Goal: Task Accomplishment & Management: Manage account settings

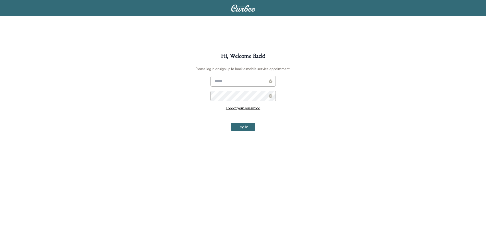
click at [225, 83] on input "text" at bounding box center [242, 81] width 65 height 11
type input "**********"
click at [231, 123] on button "Log In" at bounding box center [243, 127] width 24 height 8
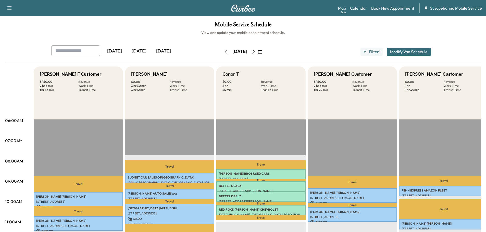
click at [256, 52] on icon "button" at bounding box center [253, 52] width 4 height 4
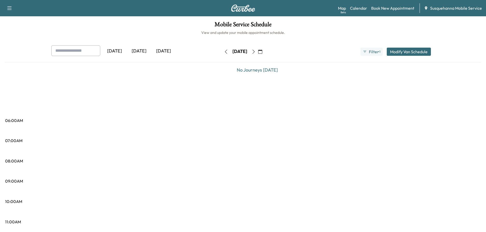
click at [256, 52] on icon "button" at bounding box center [253, 52] width 4 height 4
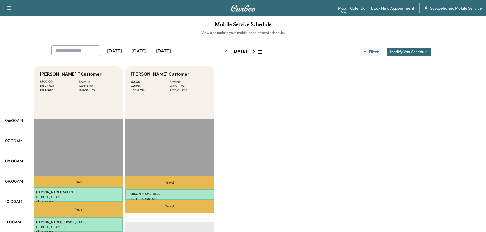
click at [256, 52] on icon "button" at bounding box center [253, 52] width 4 height 4
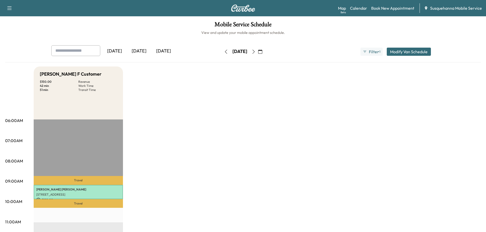
click at [256, 52] on icon "button" at bounding box center [253, 52] width 4 height 4
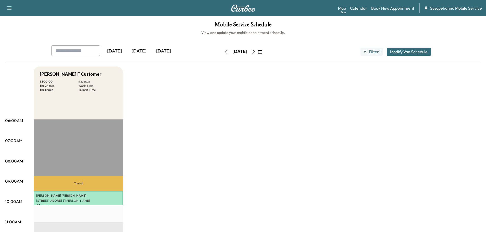
click at [264, 50] on button "button" at bounding box center [260, 52] width 9 height 8
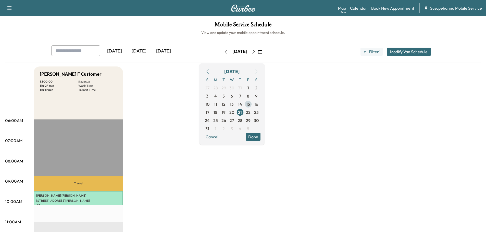
click at [250, 104] on span "15" at bounding box center [248, 104] width 4 height 6
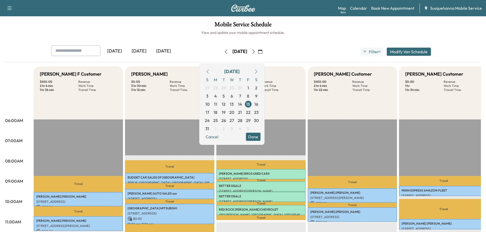
click at [298, 60] on div "Yesterday Today Tomorrow Friday, August 15 August 2025 S M T W T F S 27 28 29 3…" at bounding box center [243, 53] width 476 height 17
click at [260, 140] on button "Done" at bounding box center [253, 137] width 15 height 8
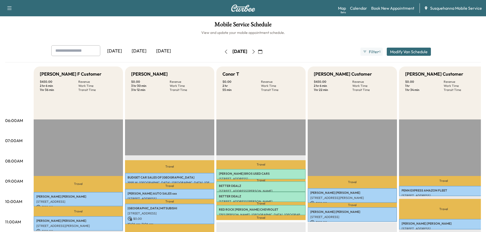
click at [256, 52] on icon "button" at bounding box center [253, 52] width 4 height 4
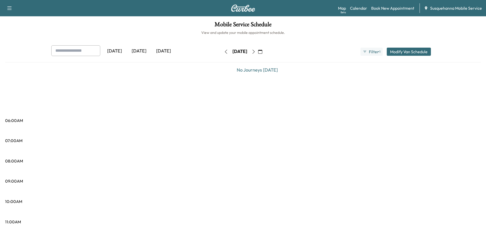
click at [255, 51] on icon "button" at bounding box center [253, 52] width 2 height 4
click at [256, 51] on icon "button" at bounding box center [253, 52] width 4 height 4
click at [256, 52] on icon "button" at bounding box center [253, 52] width 4 height 4
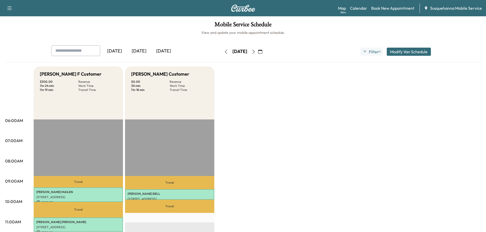
click at [224, 52] on icon "button" at bounding box center [226, 52] width 4 height 4
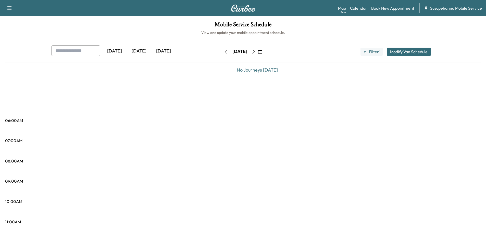
click at [224, 52] on icon "button" at bounding box center [226, 52] width 4 height 4
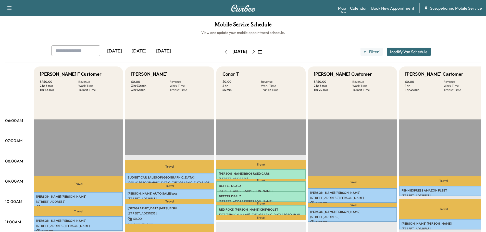
click at [262, 52] on icon "button" at bounding box center [260, 52] width 4 height 4
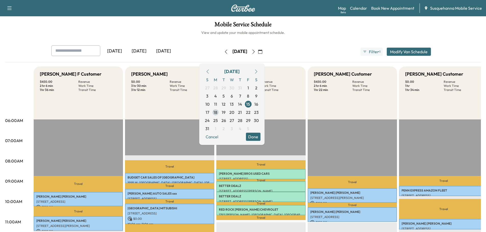
click at [217, 113] on span "18" at bounding box center [215, 112] width 4 height 6
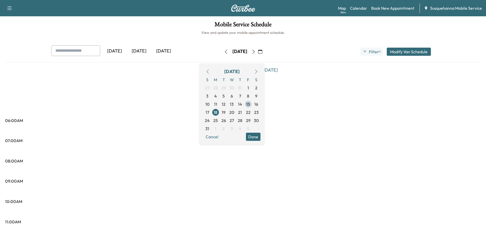
click at [260, 136] on button "Done" at bounding box center [253, 137] width 15 height 8
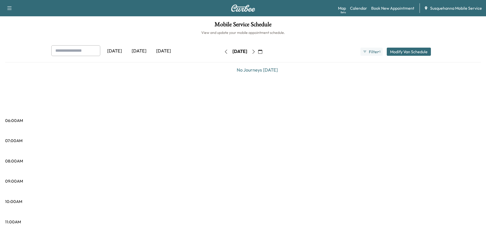
click at [262, 51] on icon "button" at bounding box center [260, 52] width 4 height 4
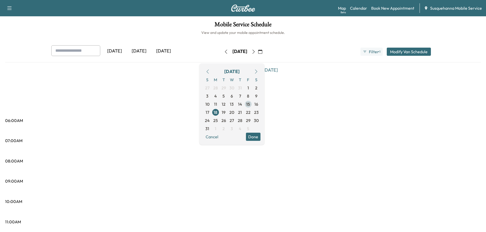
click at [252, 105] on span "15" at bounding box center [248, 104] width 8 height 8
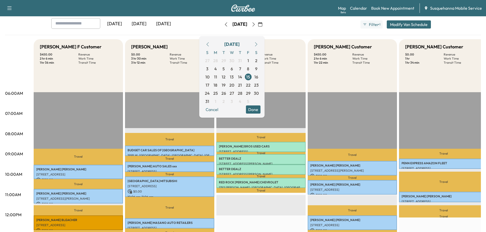
scroll to position [54, 0]
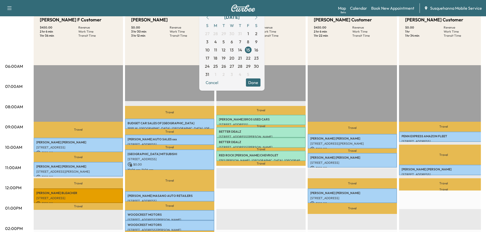
click at [260, 85] on button "Done" at bounding box center [253, 83] width 15 height 8
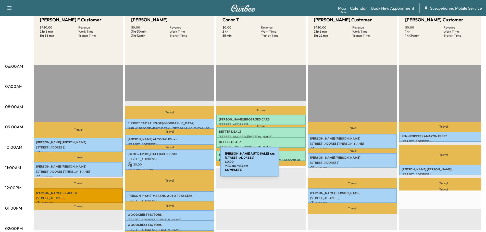
scroll to position [0, 0]
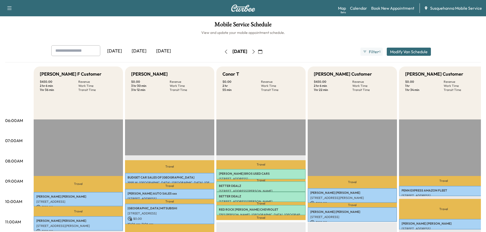
click at [262, 50] on icon "button" at bounding box center [260, 52] width 4 height 4
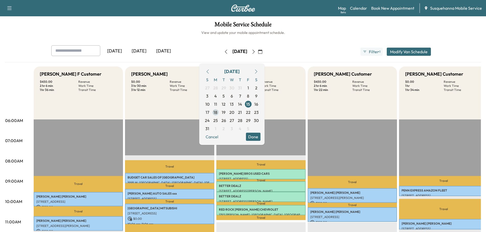
click at [217, 113] on span "18" at bounding box center [215, 112] width 4 height 6
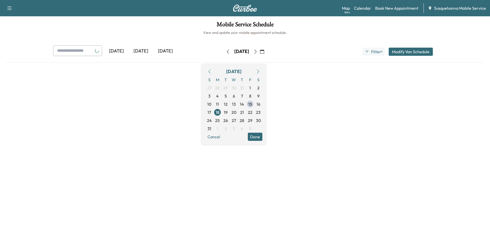
click at [258, 133] on div "Cancel Done" at bounding box center [233, 137] width 57 height 8
click at [262, 141] on button "Done" at bounding box center [255, 137] width 15 height 8
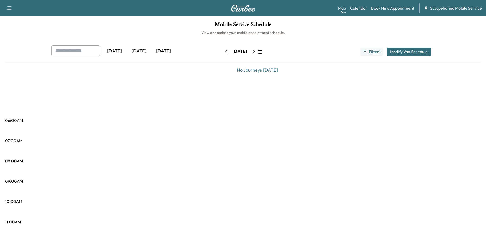
click at [256, 53] on icon "button" at bounding box center [253, 52] width 4 height 4
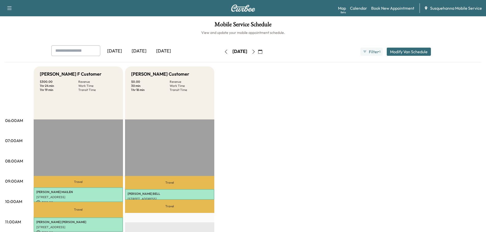
click at [224, 51] on icon "button" at bounding box center [226, 52] width 4 height 4
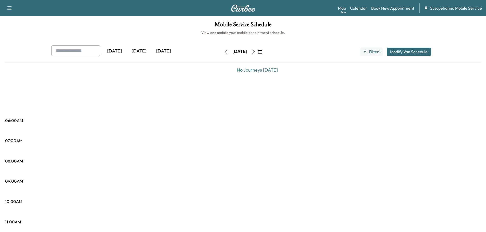
click at [256, 51] on icon "button" at bounding box center [253, 52] width 4 height 4
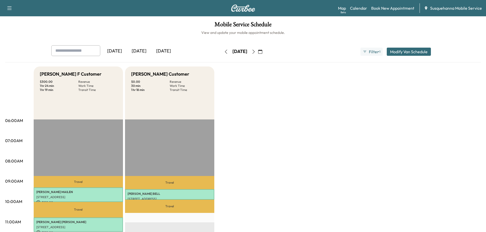
click at [256, 53] on icon "button" at bounding box center [253, 52] width 4 height 4
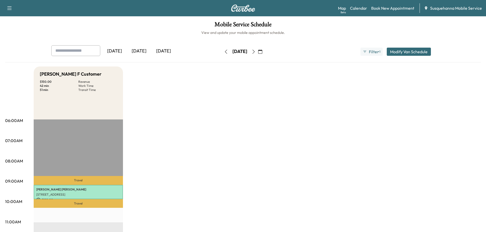
click at [256, 50] on icon "button" at bounding box center [253, 52] width 4 height 4
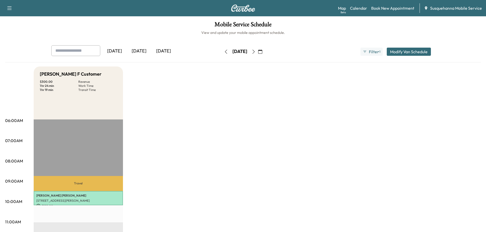
click at [256, 50] on icon "button" at bounding box center [253, 52] width 4 height 4
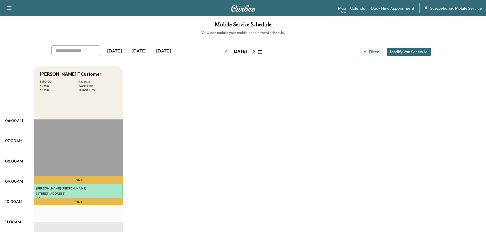
click at [224, 53] on icon "button" at bounding box center [226, 52] width 4 height 4
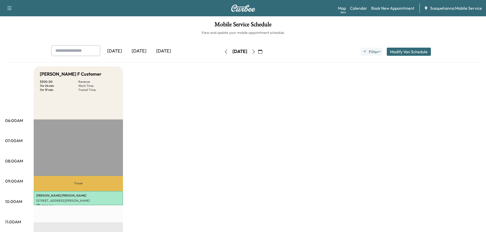
click at [224, 53] on icon "button" at bounding box center [226, 52] width 4 height 4
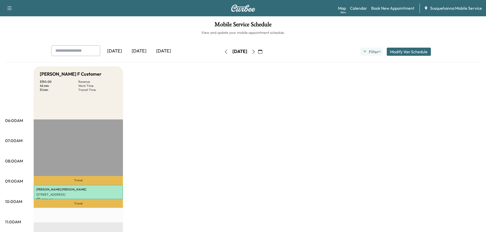
click at [222, 53] on button "button" at bounding box center [226, 52] width 9 height 8
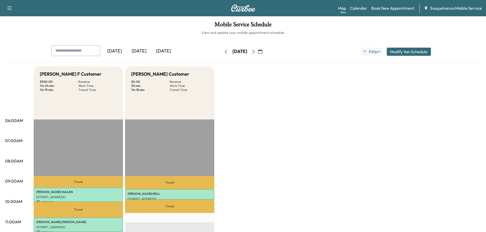
click at [222, 52] on button "button" at bounding box center [226, 52] width 9 height 8
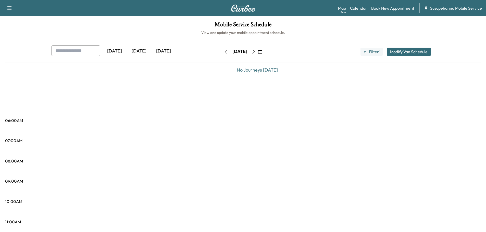
click at [256, 52] on icon "button" at bounding box center [253, 52] width 4 height 4
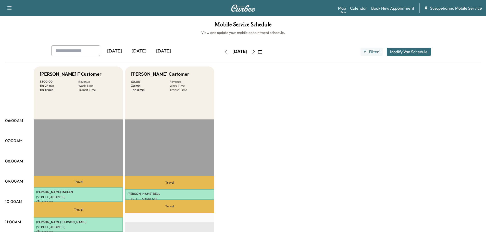
click at [224, 51] on icon "button" at bounding box center [226, 52] width 4 height 4
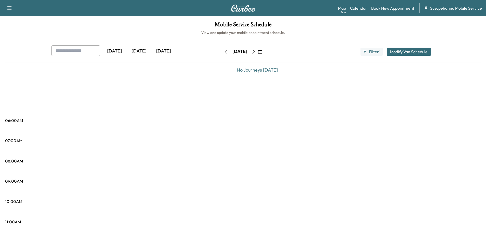
click at [264, 52] on button "button" at bounding box center [260, 52] width 9 height 8
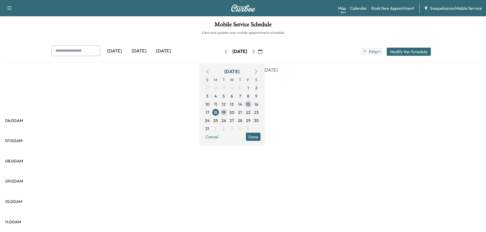
click at [225, 114] on span "19" at bounding box center [224, 112] width 4 height 6
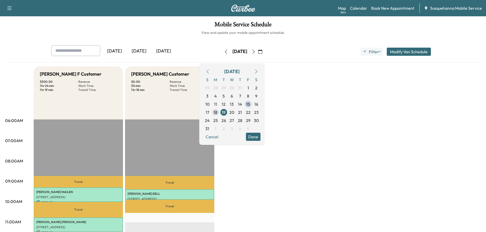
click at [217, 114] on span "18" at bounding box center [215, 112] width 4 height 6
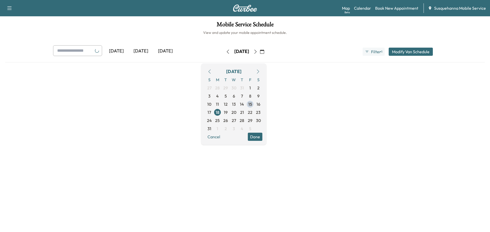
click at [262, 139] on button "Done" at bounding box center [255, 137] width 15 height 8
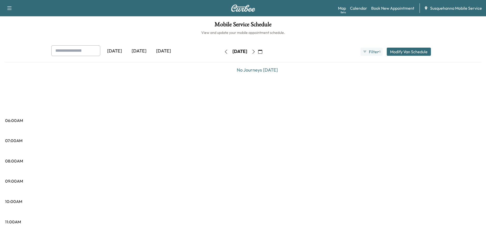
click at [224, 50] on icon "button" at bounding box center [226, 52] width 4 height 4
click at [256, 53] on icon "button" at bounding box center [253, 52] width 4 height 4
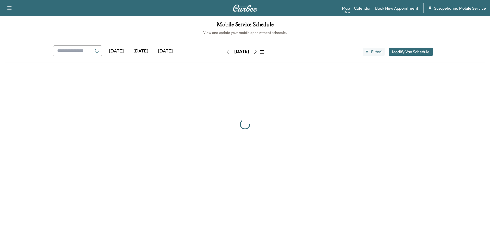
click at [257, 52] on icon "button" at bounding box center [255, 52] width 4 height 4
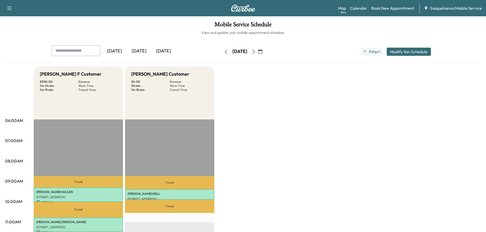
click at [224, 53] on icon "button" at bounding box center [226, 52] width 4 height 4
